Goal: Information Seeking & Learning: Learn about a topic

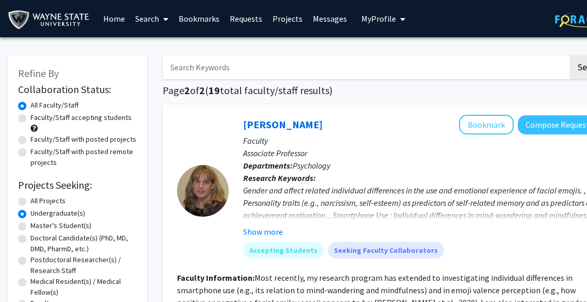
click at [318, 22] on link "Messages" at bounding box center [330, 19] width 44 height 36
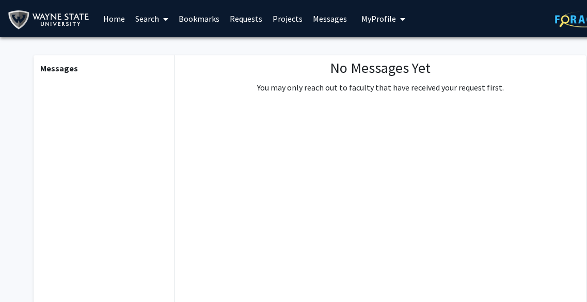
click at [275, 14] on link "Projects" at bounding box center [287, 19] width 40 height 36
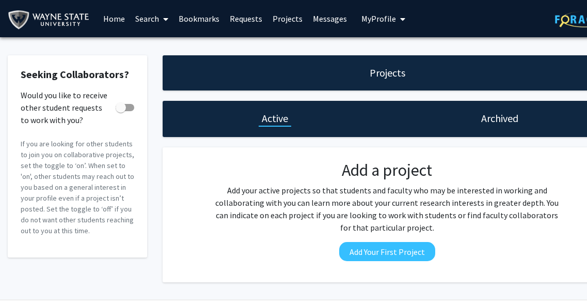
click at [232, 17] on link "Requests" at bounding box center [246, 19] width 43 height 36
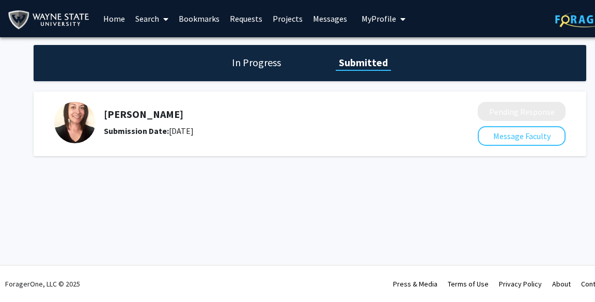
click at [257, 61] on h1 "In Progress" at bounding box center [256, 62] width 55 height 14
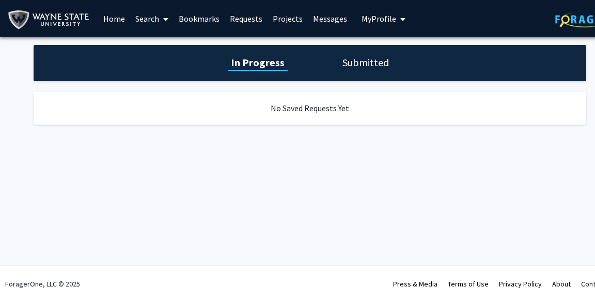
click at [354, 67] on h1 "Submitted" at bounding box center [365, 62] width 53 height 14
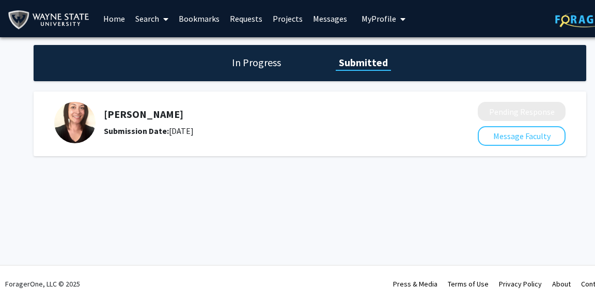
click at [105, 15] on link "Home" at bounding box center [114, 19] width 32 height 36
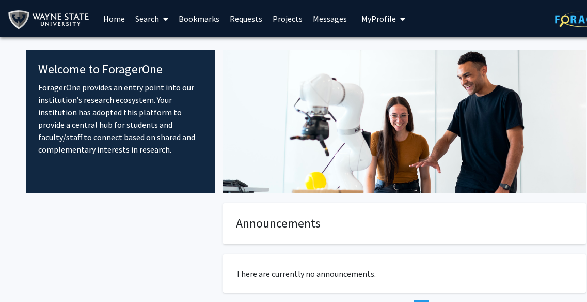
click at [149, 15] on link "Search" at bounding box center [151, 19] width 43 height 36
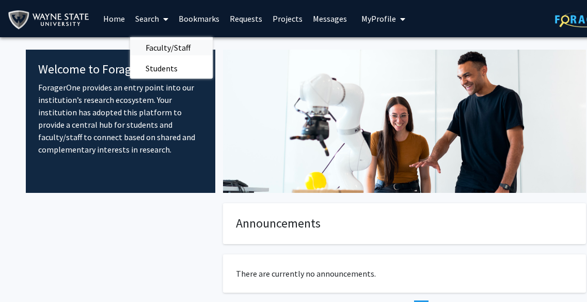
click at [162, 44] on span "Faculty/Staff" at bounding box center [168, 47] width 76 height 21
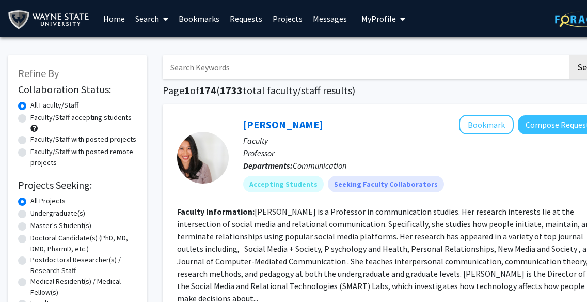
click at [71, 118] on label "Faculty/Staff accepting students" at bounding box center [80, 117] width 101 height 11
click at [37, 118] on input "Faculty/Staff accepting students" at bounding box center [33, 115] width 7 height 7
radio input "true"
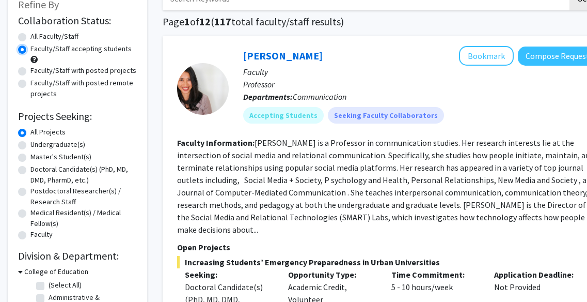
scroll to position [85, 0]
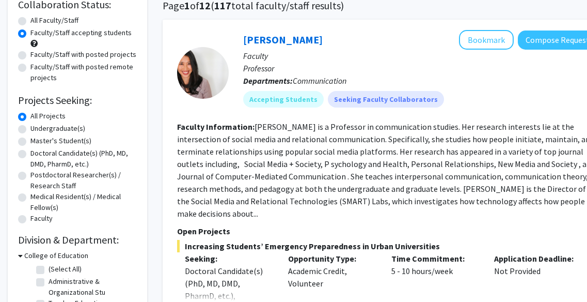
click at [69, 132] on label "Undergraduate(s)" at bounding box center [57, 128] width 55 height 11
click at [37, 130] on input "Undergraduate(s)" at bounding box center [33, 126] width 7 height 7
radio input "true"
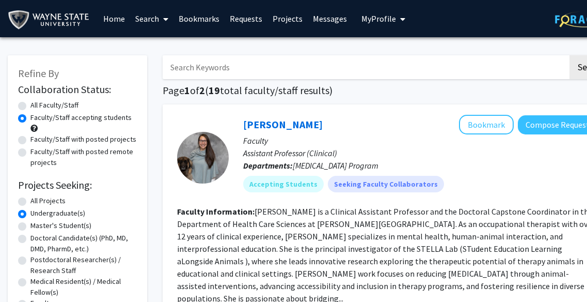
click at [56, 101] on label "All Faculty/Staff" at bounding box center [54, 105] width 48 height 11
click at [37, 101] on input "All Faculty/Staff" at bounding box center [33, 103] width 7 height 7
radio input "true"
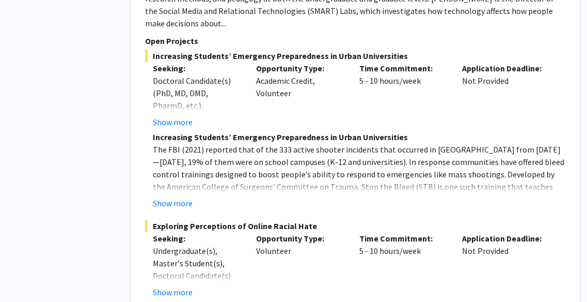
scroll to position [4762, 32]
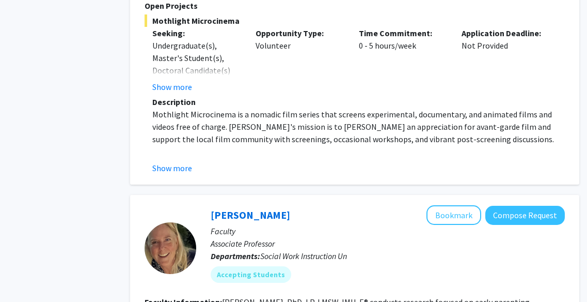
scroll to position [3090, 33]
